Goal: Information Seeking & Learning: Learn about a topic

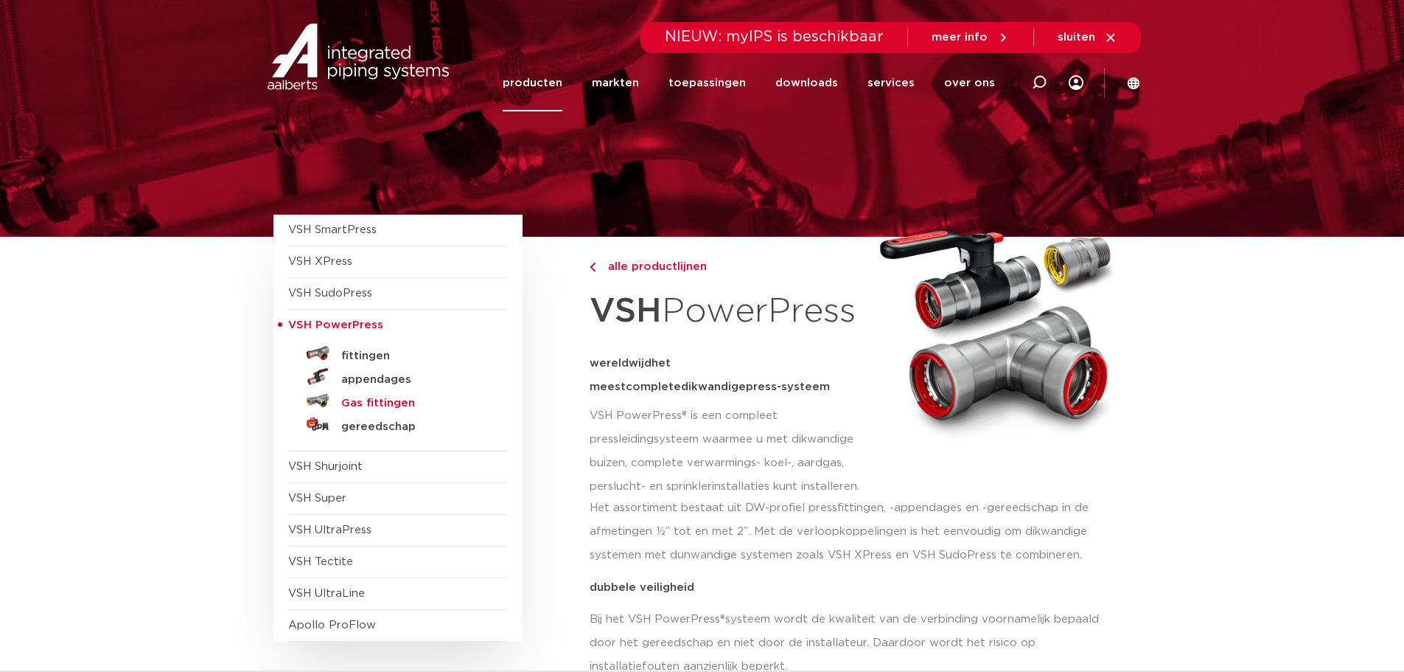
click at [375, 402] on h5 "Gas fittingen" at bounding box center [414, 403] width 146 height 13
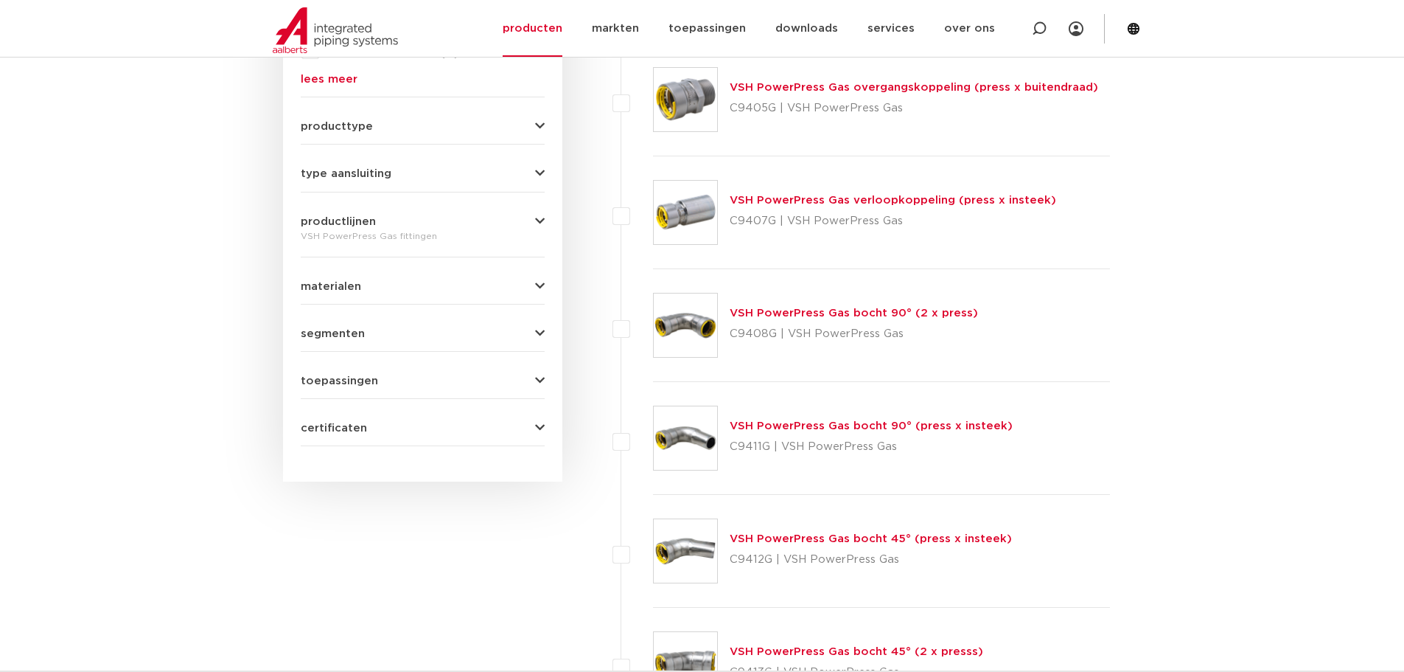
scroll to position [590, 0]
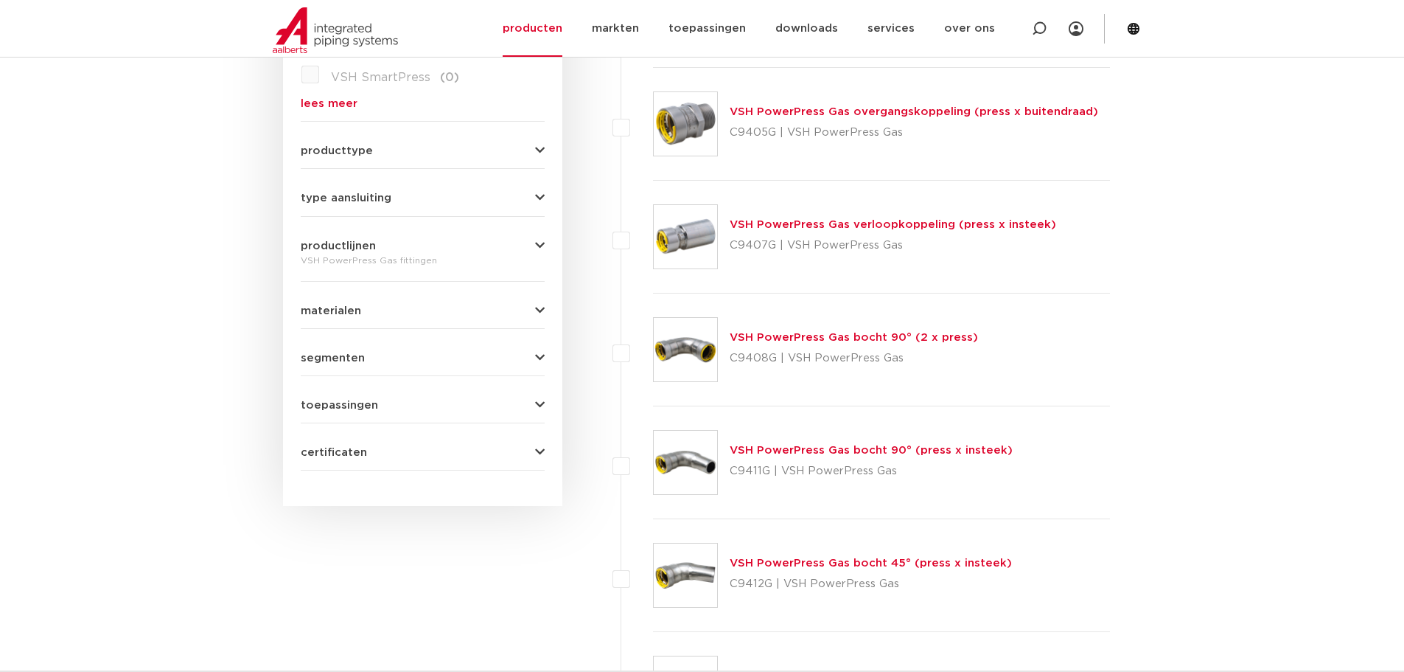
click at [817, 338] on link "VSH PowerPress Gas bocht 90° (2 x press)" at bounding box center [854, 337] width 248 height 11
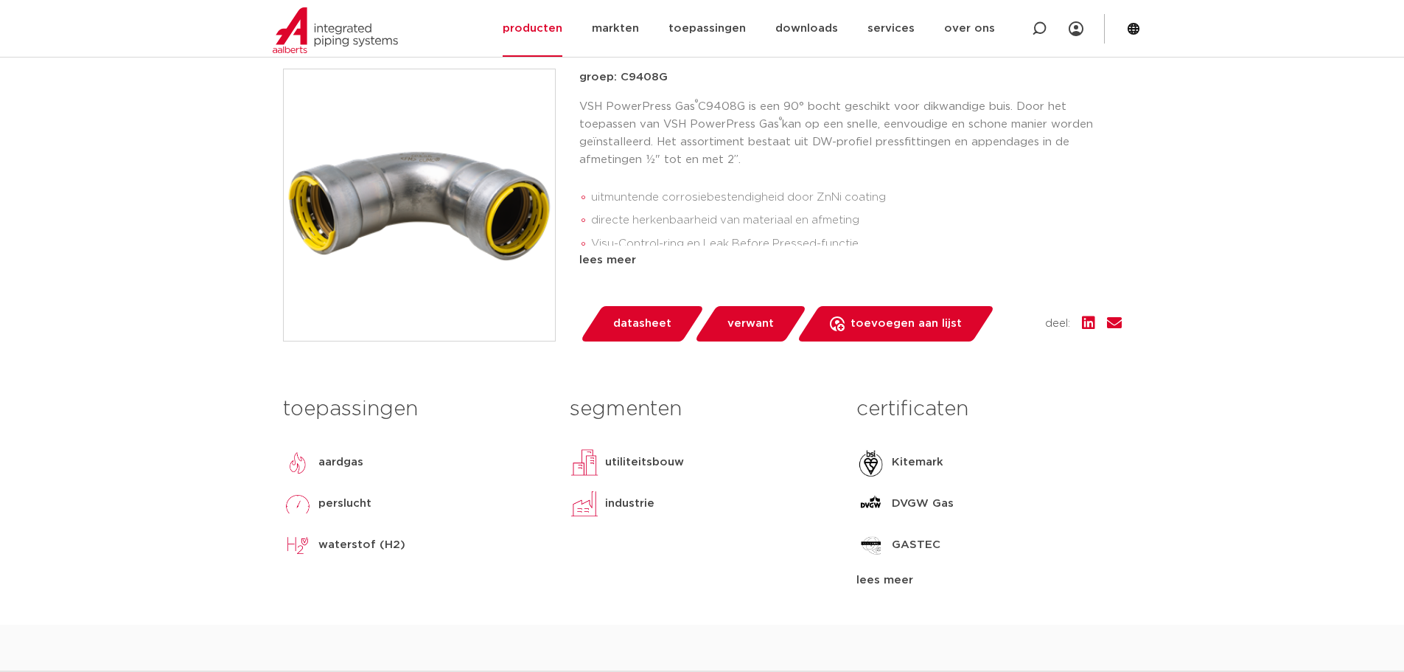
scroll to position [295, 0]
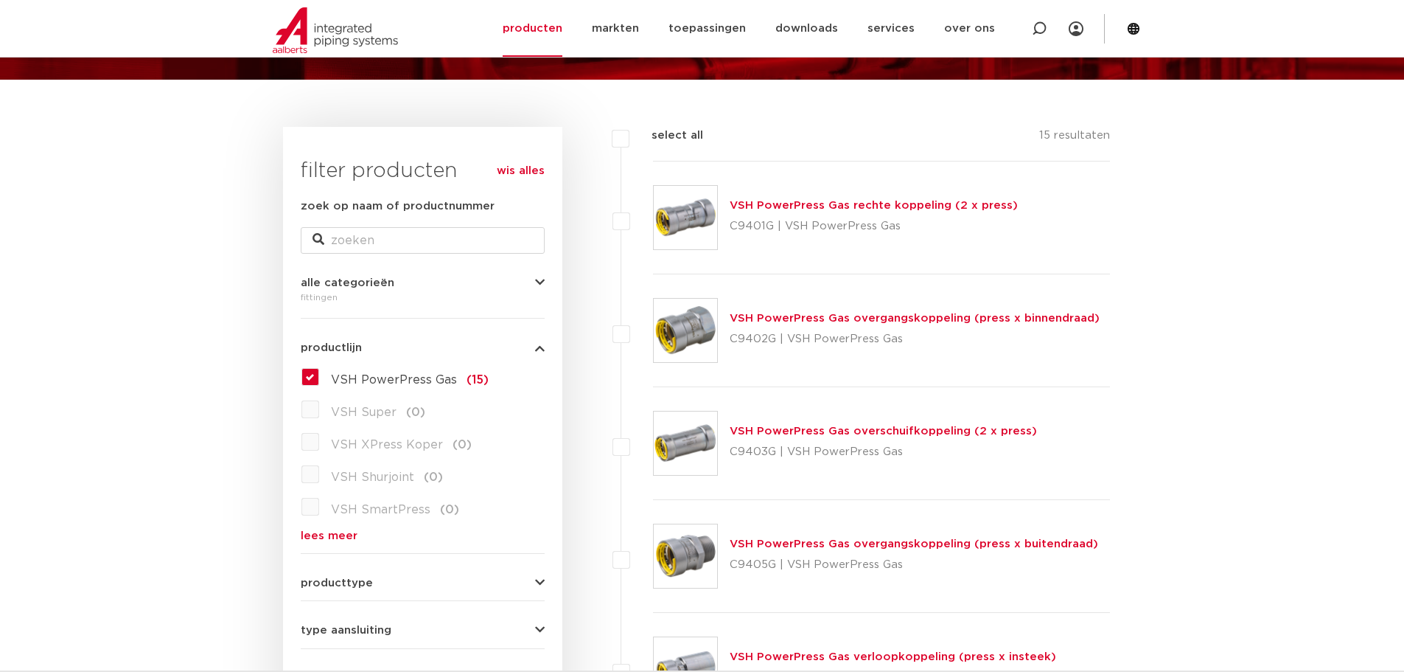
scroll to position [147, 0]
